Goal: Transaction & Acquisition: Subscribe to service/newsletter

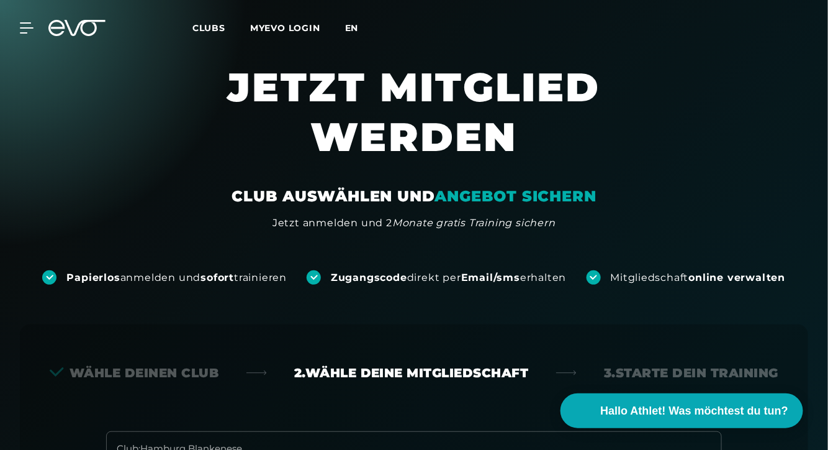
click at [353, 30] on span "en" at bounding box center [352, 27] width 14 height 11
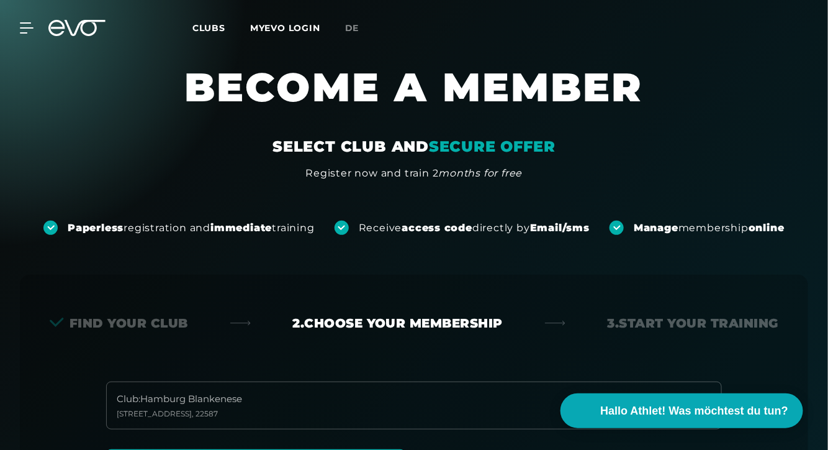
click at [355, 34] on link "de" at bounding box center [359, 28] width 29 height 14
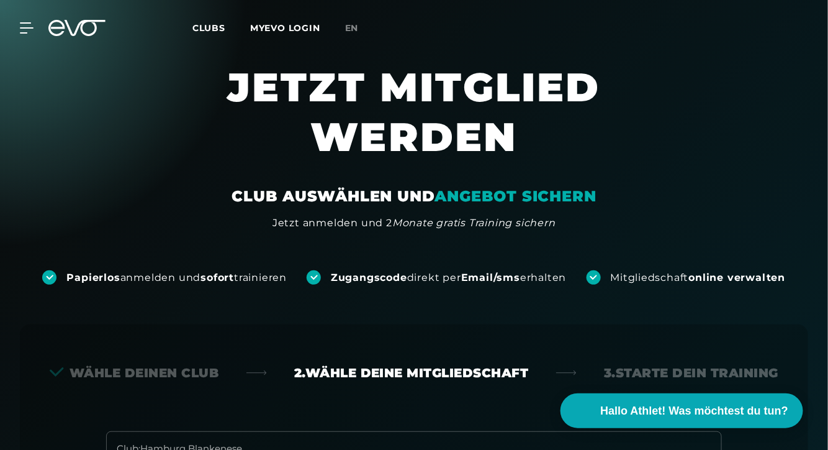
click at [355, 34] on link "en" at bounding box center [359, 28] width 29 height 14
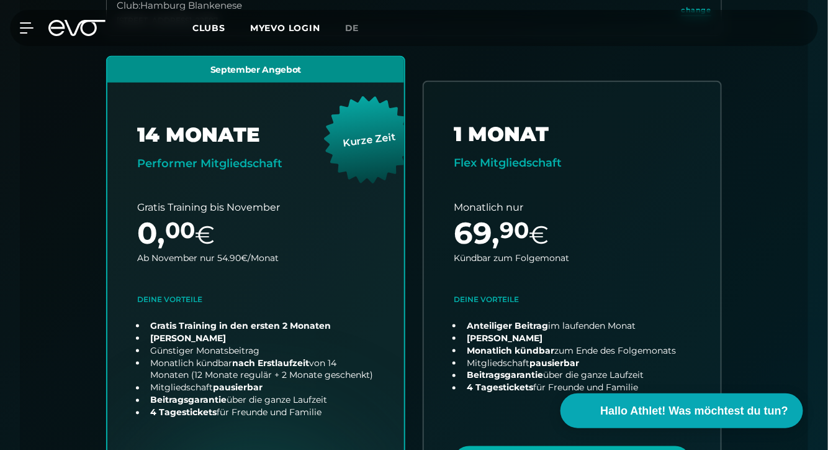
scroll to position [397, 0]
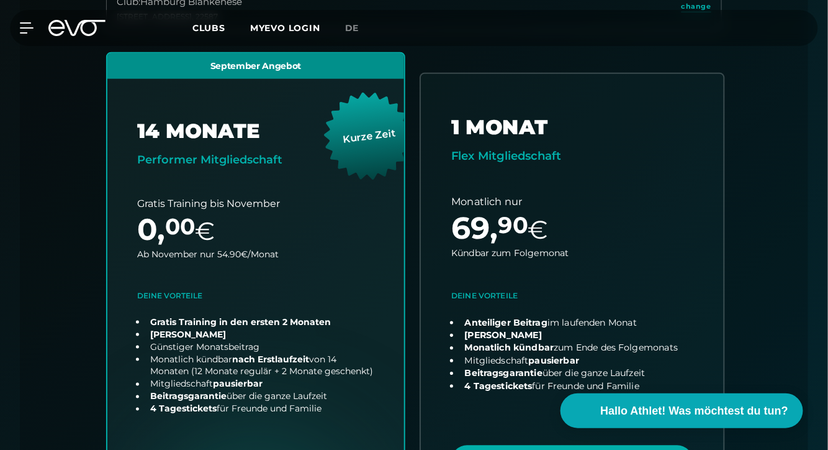
click at [476, 134] on link "choose plan" at bounding box center [572, 292] width 303 height 437
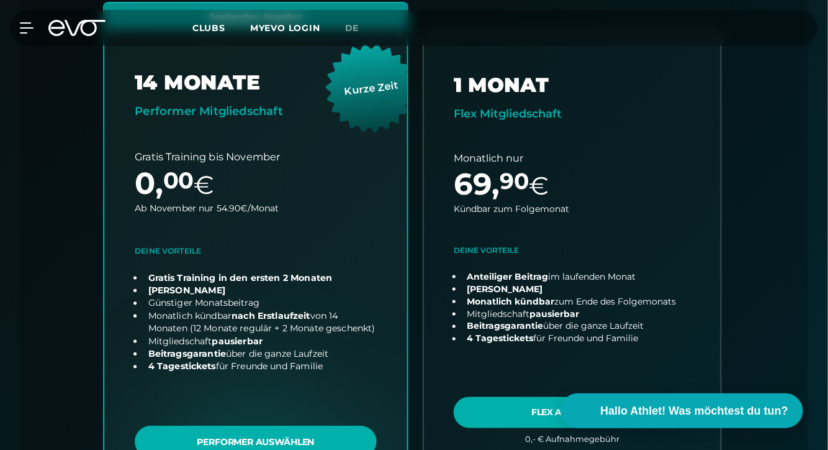
scroll to position [441, 0]
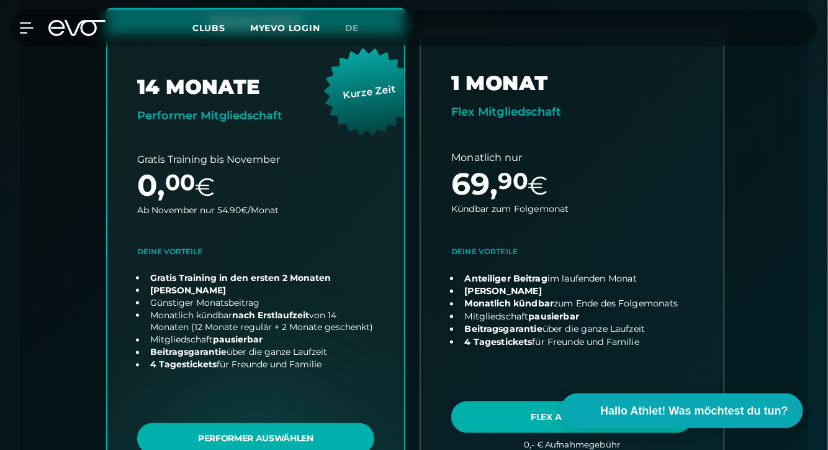
click at [572, 184] on link "choose plan" at bounding box center [572, 248] width 303 height 437
